Goal: Navigation & Orientation: Understand site structure

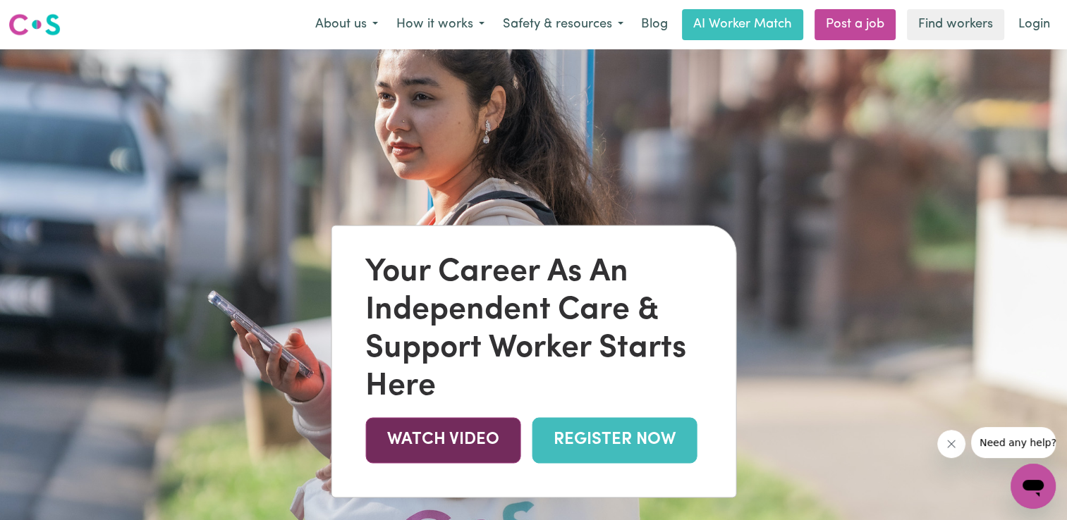
click at [476, 438] on link "WATCH VIDEO" at bounding box center [442, 440] width 155 height 46
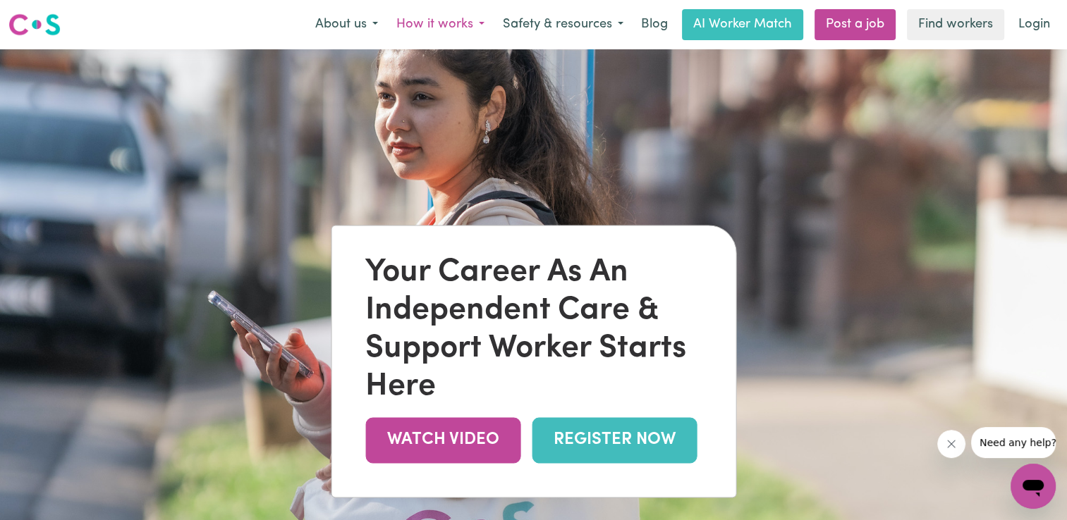
click at [477, 21] on button "How it works" at bounding box center [440, 25] width 106 height 30
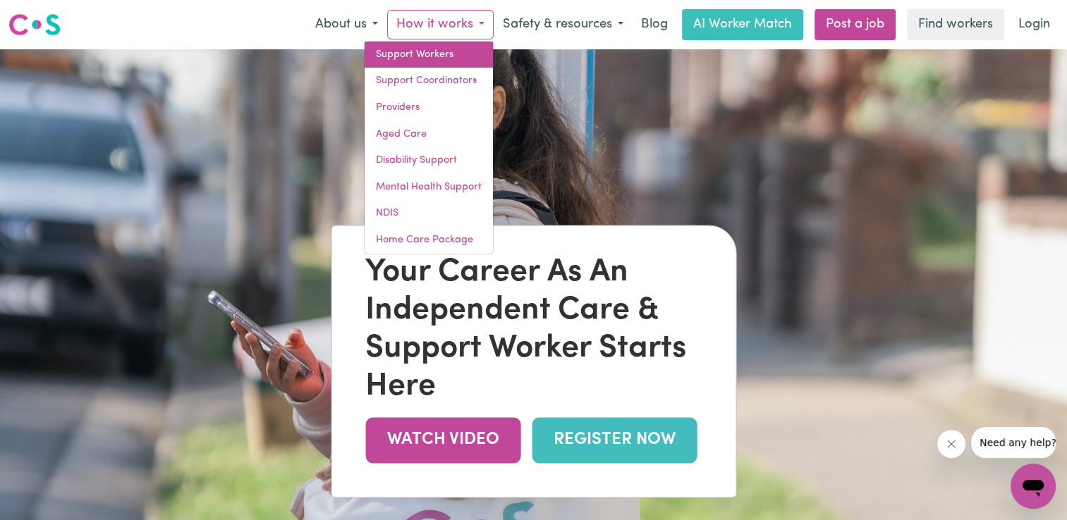
click at [426, 49] on link "Support Workers" at bounding box center [428, 55] width 128 height 27
click at [434, 52] on link "Support Workers" at bounding box center [428, 55] width 128 height 27
click at [429, 52] on link "Support Workers" at bounding box center [428, 55] width 128 height 27
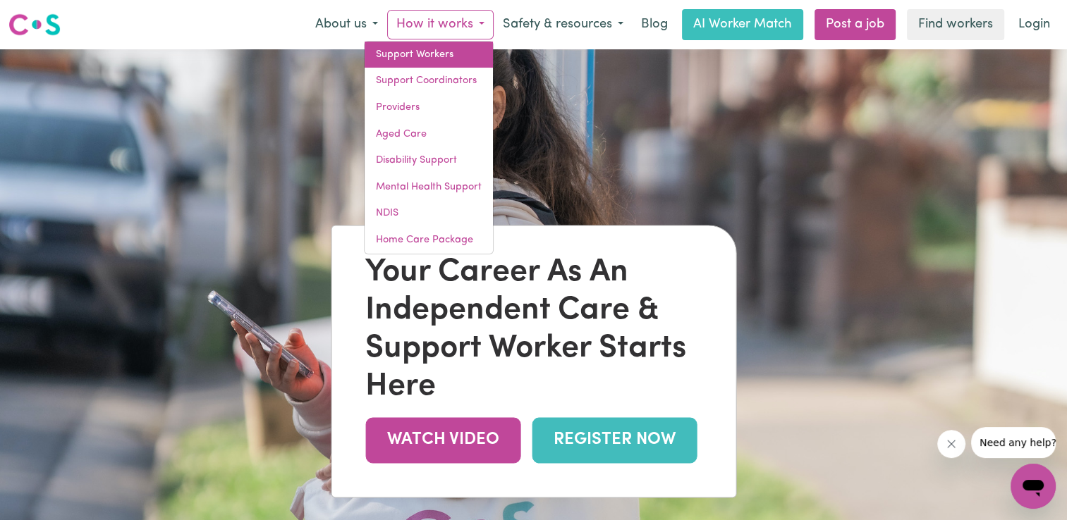
click at [434, 49] on link "Support Workers" at bounding box center [428, 55] width 128 height 27
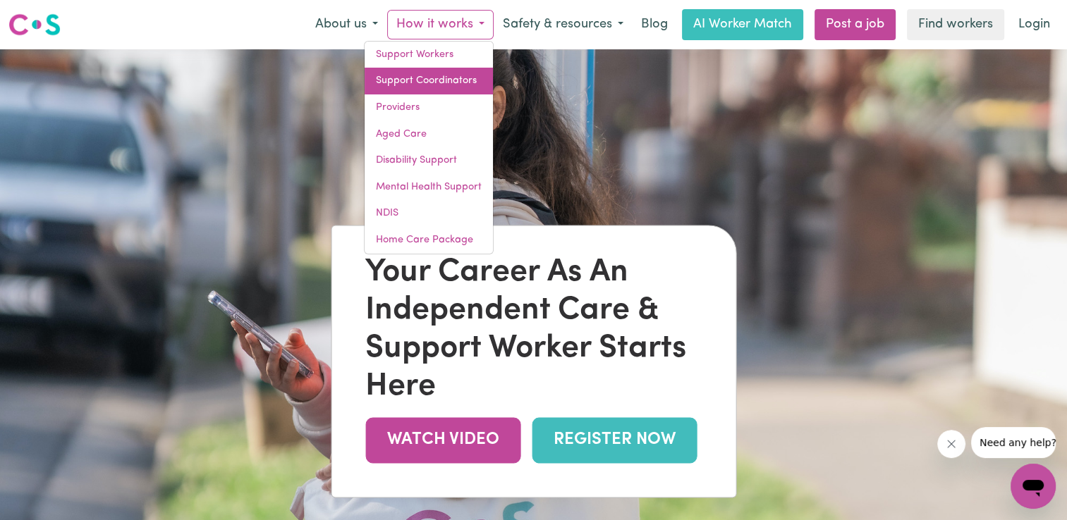
click at [426, 78] on link "Support Coordinators" at bounding box center [428, 81] width 128 height 27
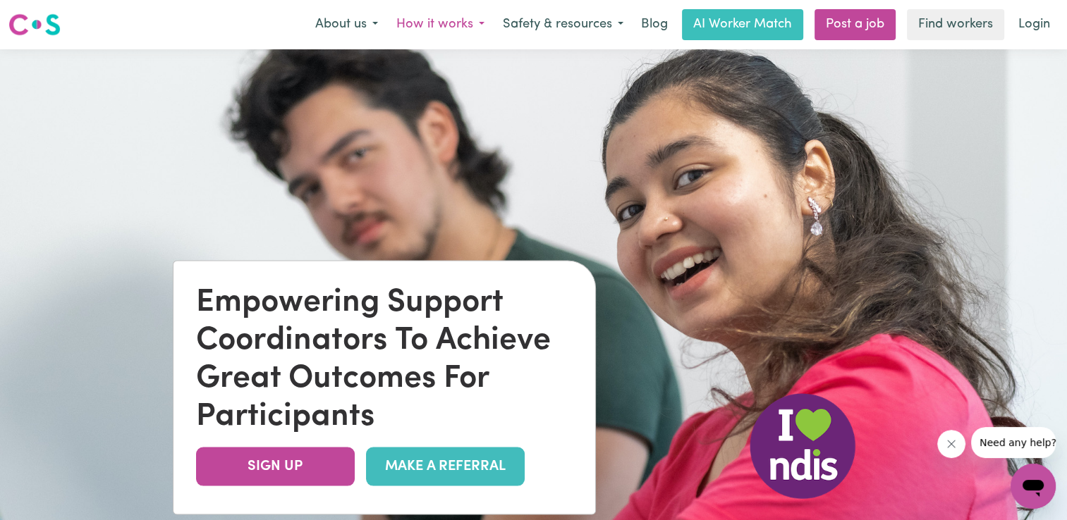
click at [475, 21] on button "How it works" at bounding box center [440, 25] width 106 height 30
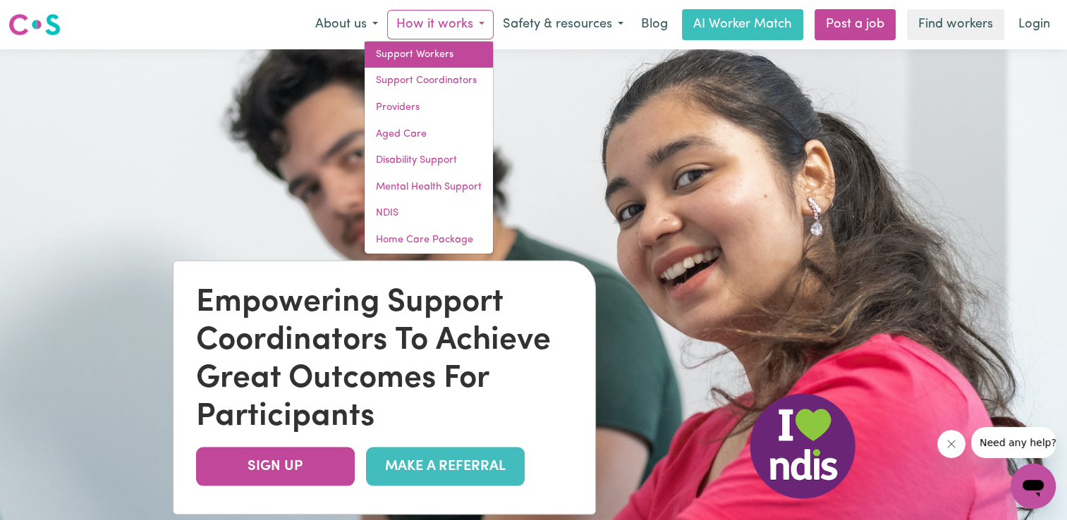
click at [422, 51] on link "Support Workers" at bounding box center [428, 55] width 128 height 27
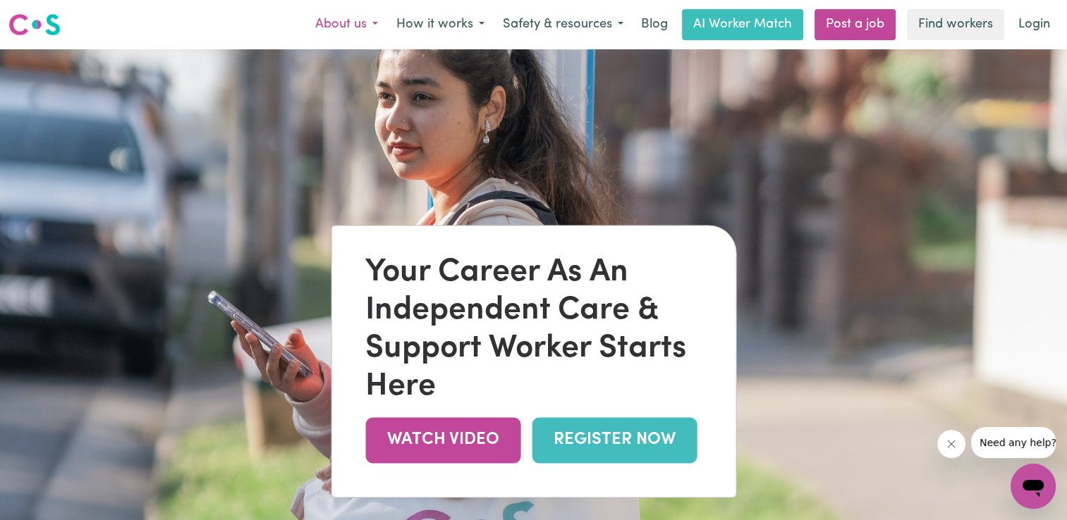
click at [362, 25] on button "About us" at bounding box center [346, 25] width 81 height 30
